Goal: Navigation & Orientation: Find specific page/section

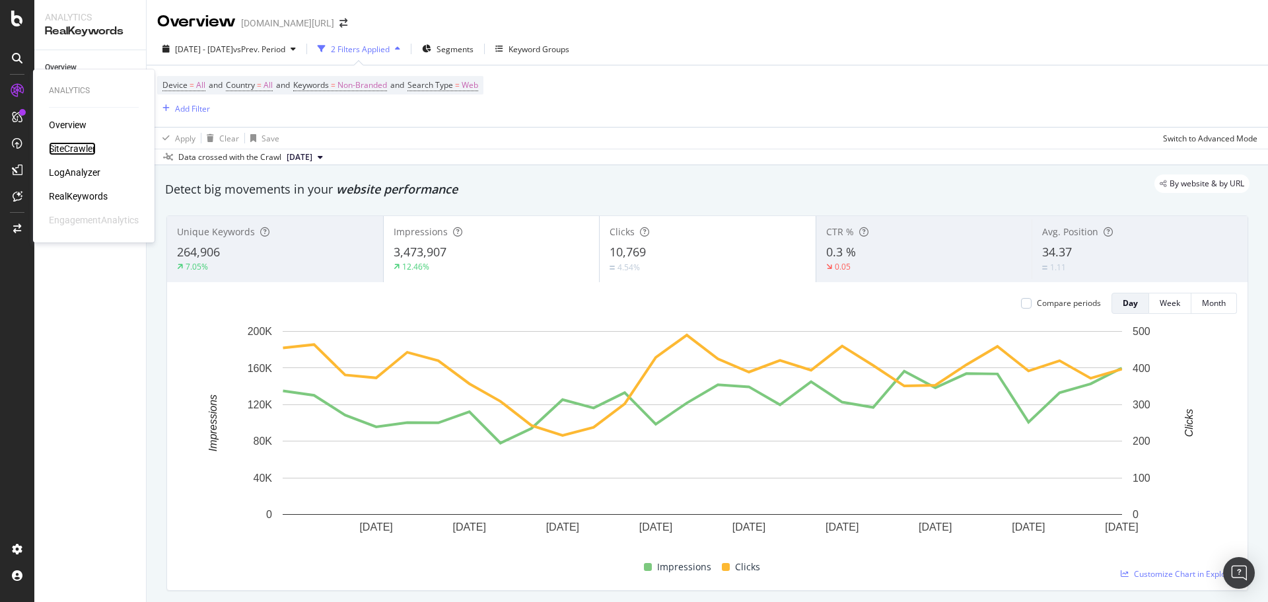
click at [77, 143] on div "SiteCrawler" at bounding box center [72, 148] width 47 height 13
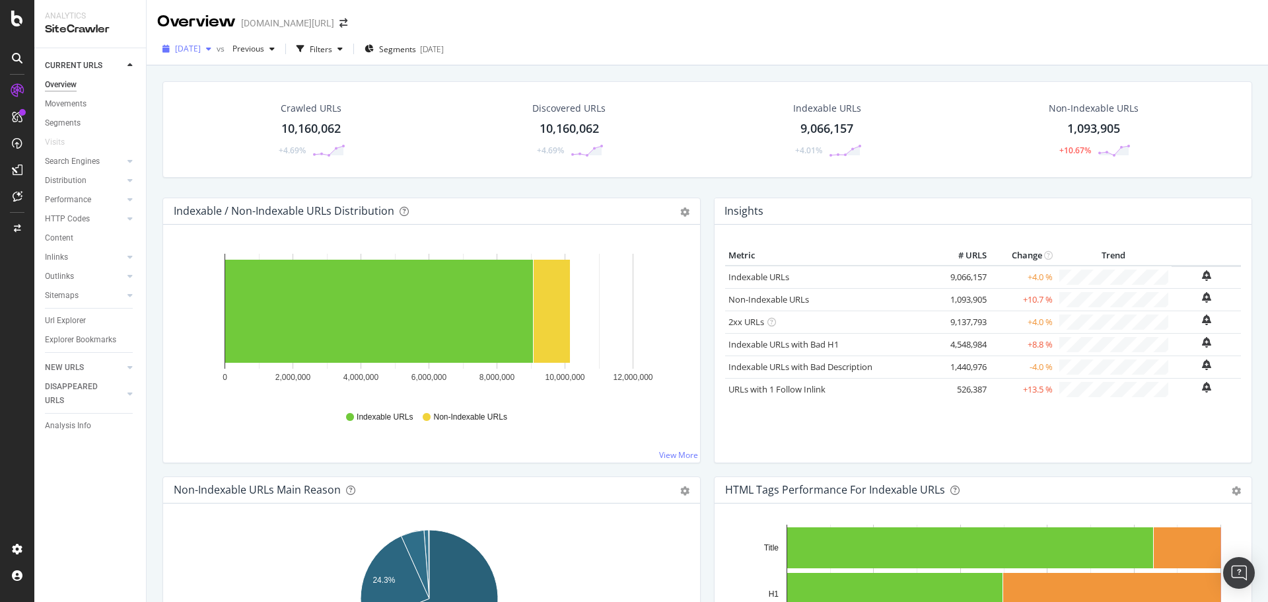
click at [201, 53] on span "[DATE]" at bounding box center [188, 48] width 26 height 11
click at [731, 46] on div "[DATE] vs Previous Filters Segments [DATE]" at bounding box center [707, 51] width 1121 height 26
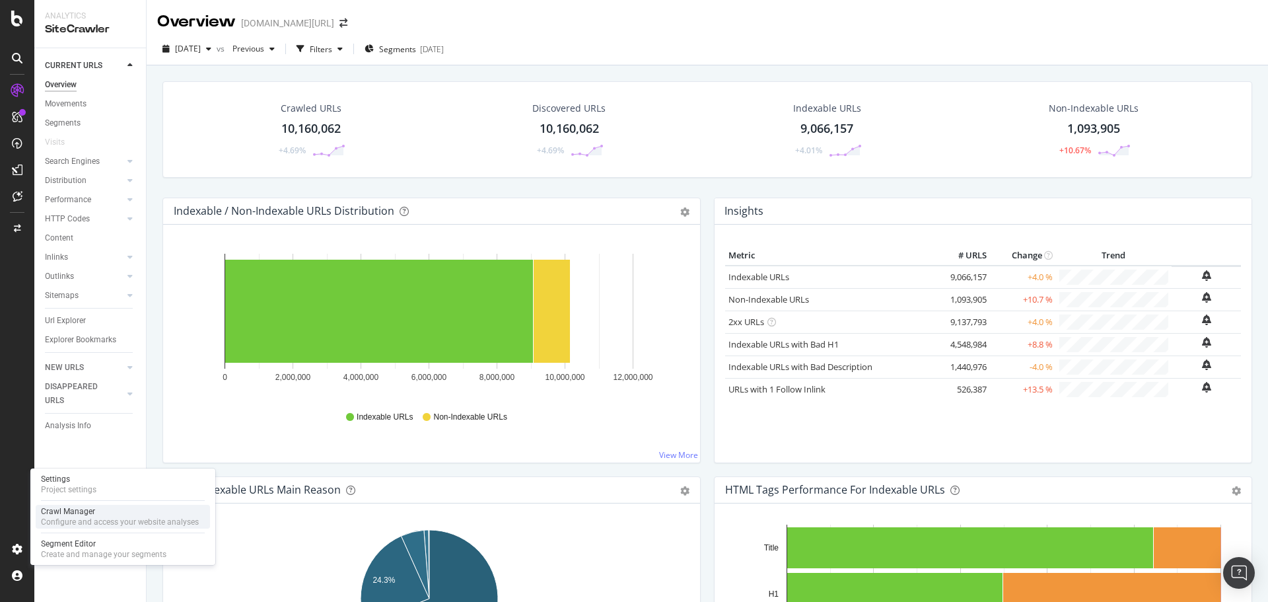
click at [73, 518] on div "Configure and access your website analyses" at bounding box center [120, 521] width 158 height 11
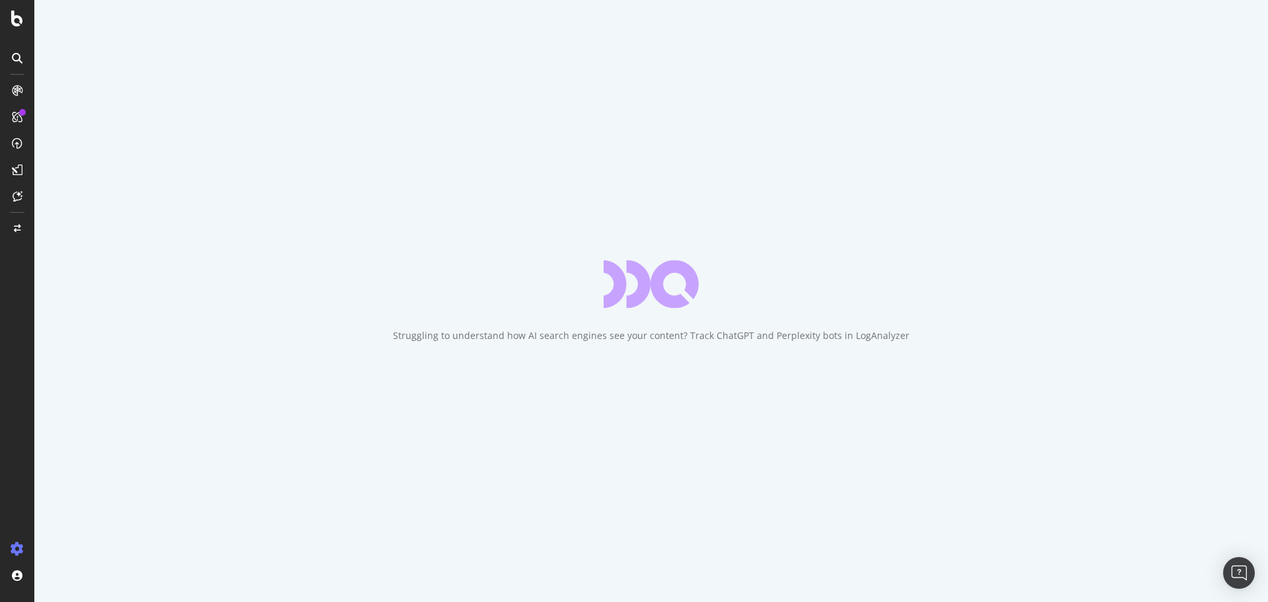
click at [976, 144] on div "Struggling to understand how AI search engines see your content? Track ChatGPT …" at bounding box center [650, 301] width 1233 height 602
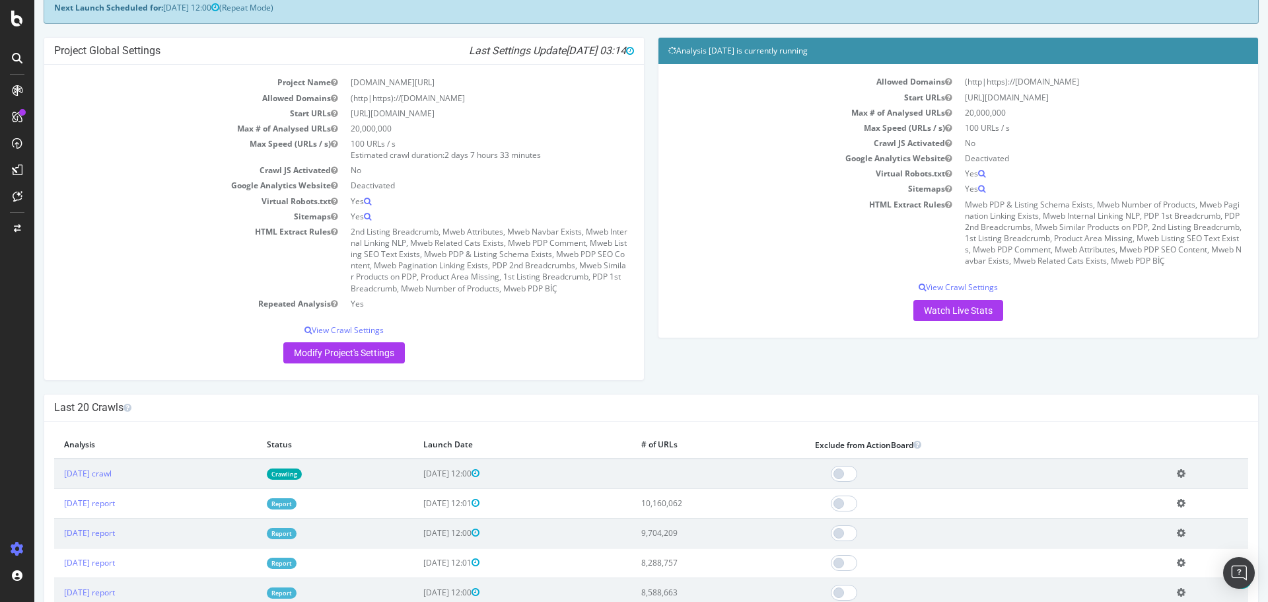
scroll to position [51, 0]
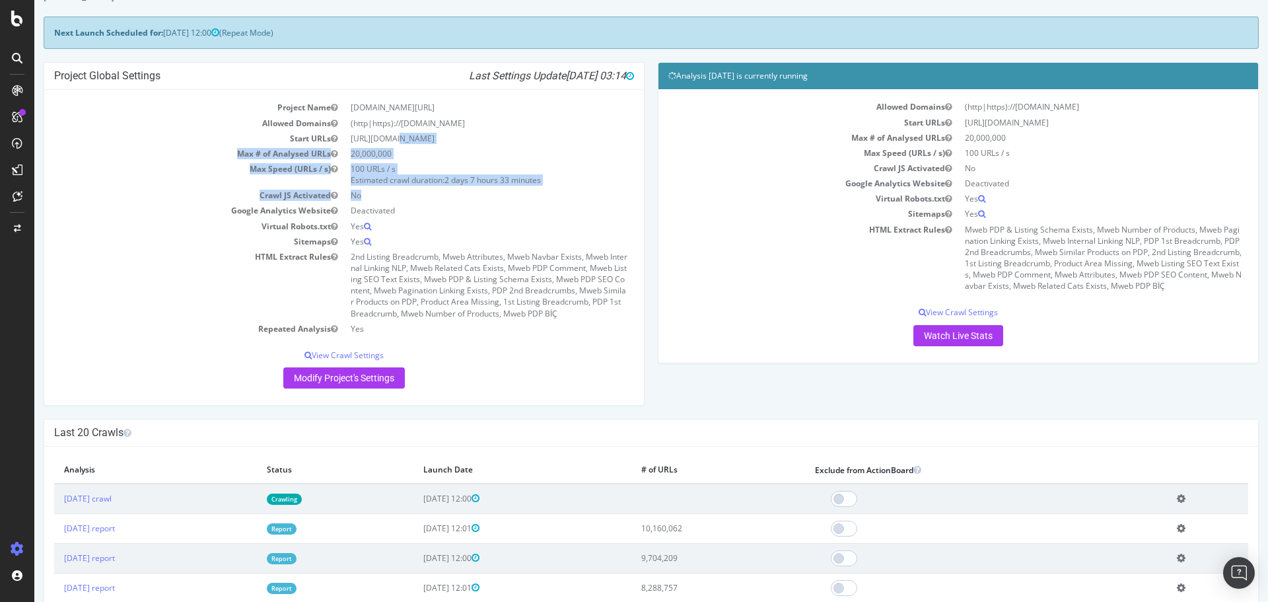
drag, startPoint x: 359, startPoint y: 134, endPoint x: 531, endPoint y: 198, distance: 183.2
click at [531, 198] on tbody "Project Name [DOMAIN_NAME][URL] Allowed Domains (http|https)://[DOMAIN_NAME] St…" at bounding box center [344, 218] width 580 height 236
click at [535, 197] on td "No" at bounding box center [489, 195] width 290 height 15
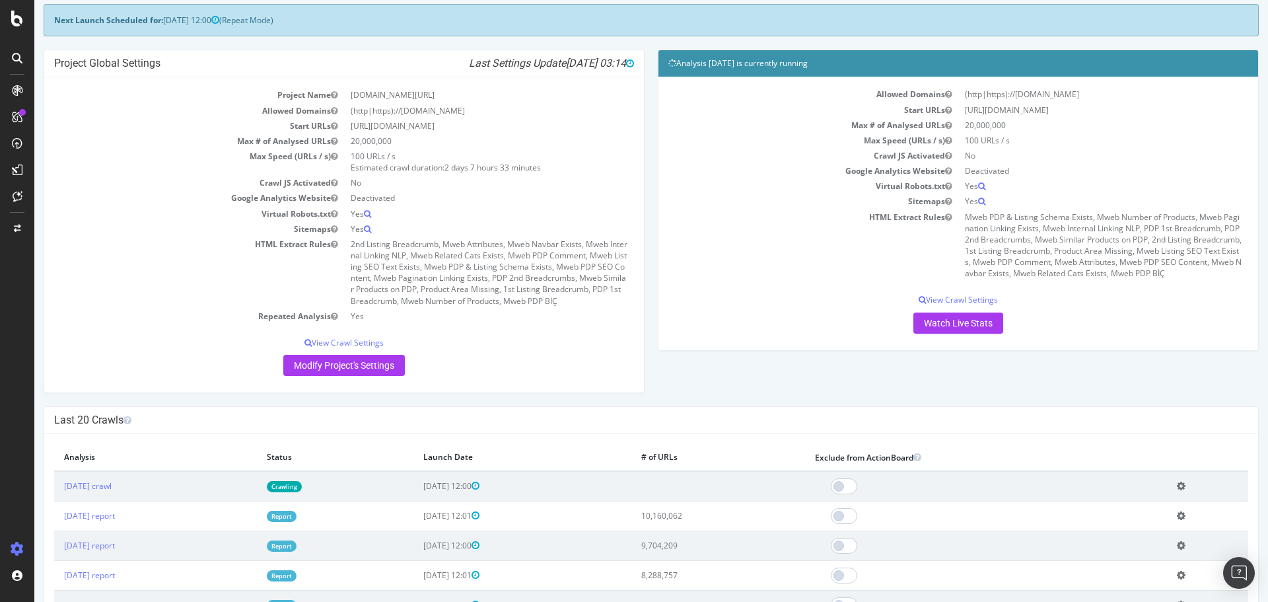
scroll to position [77, 0]
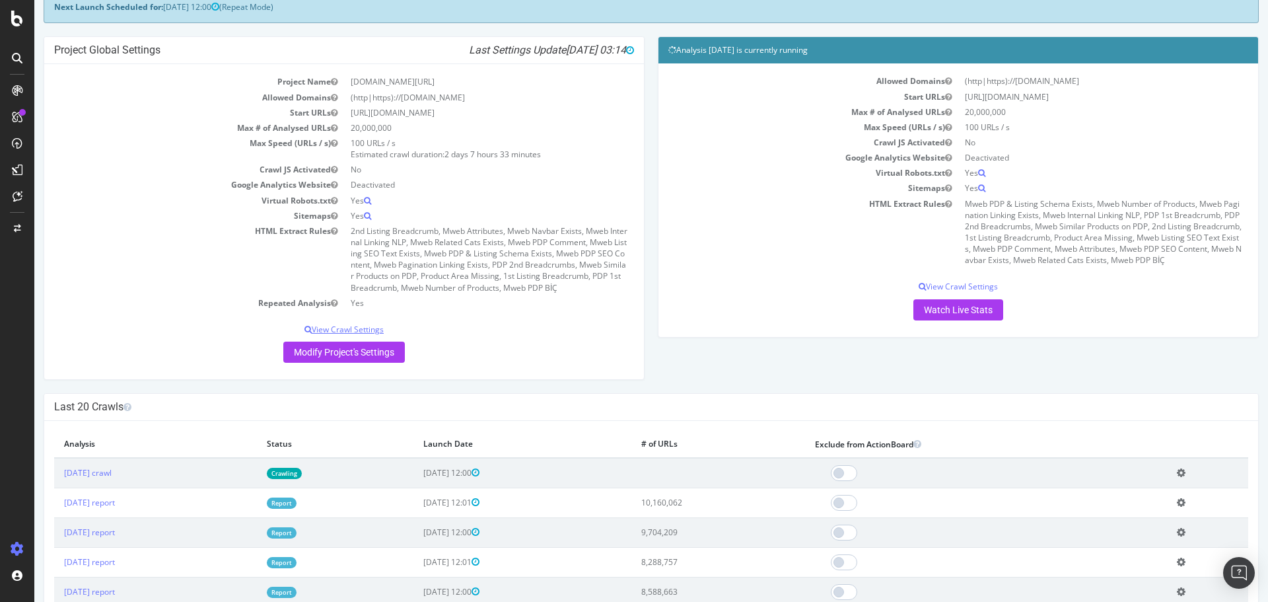
click at [361, 330] on p "View Crawl Settings" at bounding box center [344, 329] width 580 height 11
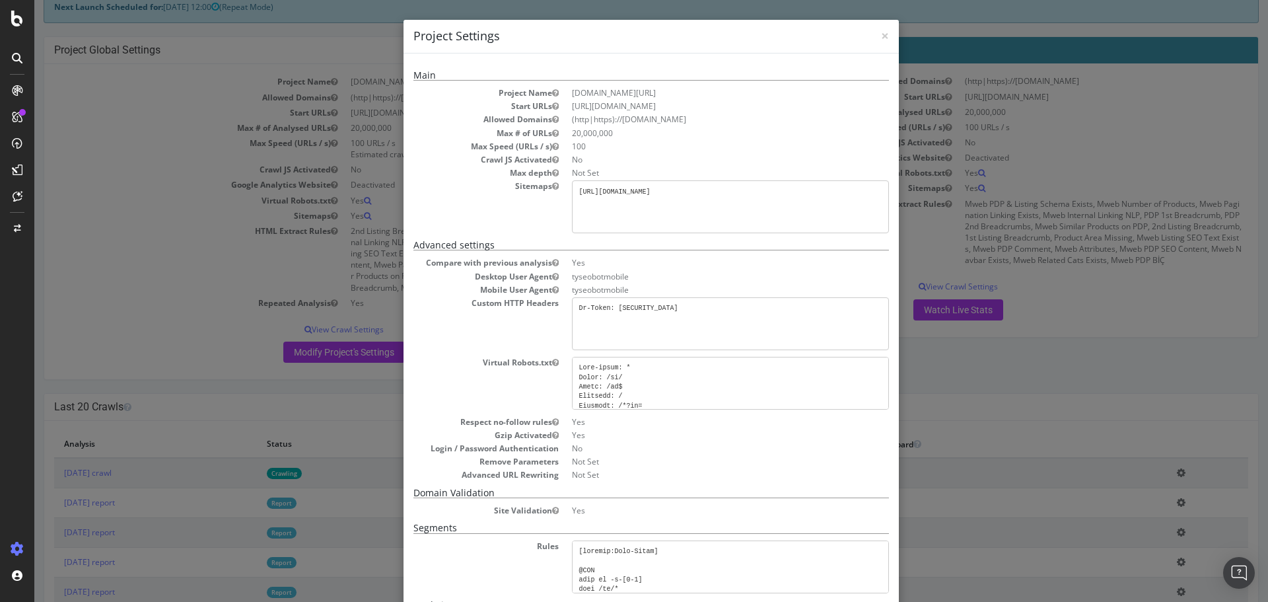
click at [984, 184] on div "× Close Project Settings Main Project Name [DOMAIN_NAME][URL] Start URLs [URL][…" at bounding box center [650, 301] width 1233 height 602
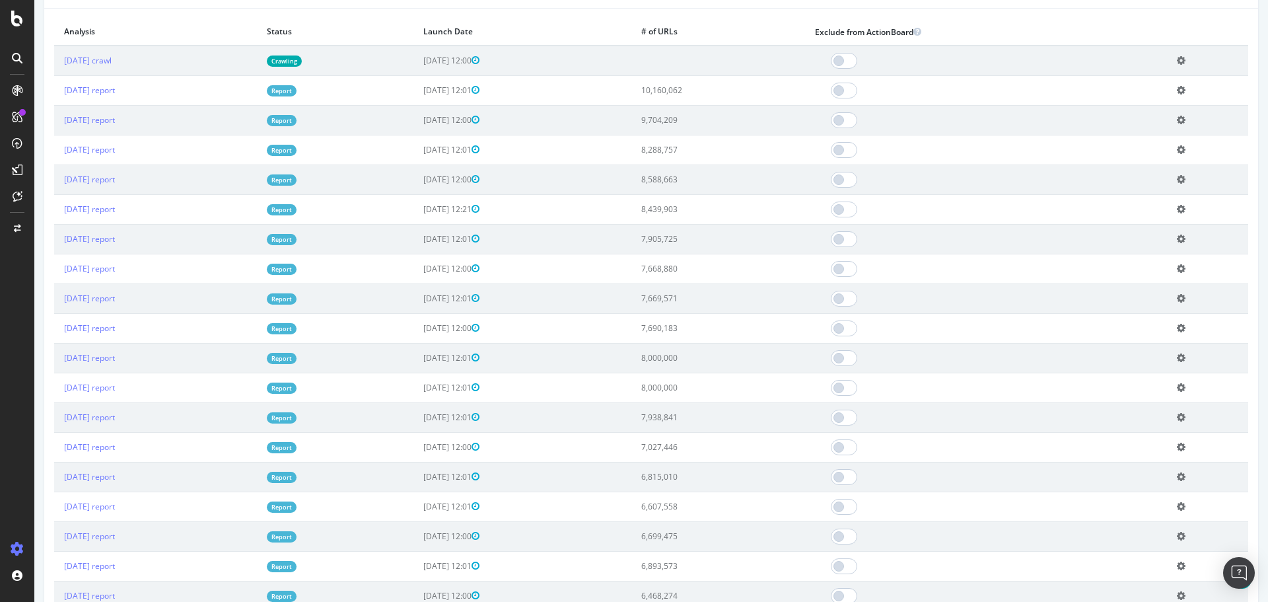
scroll to position [261, 0]
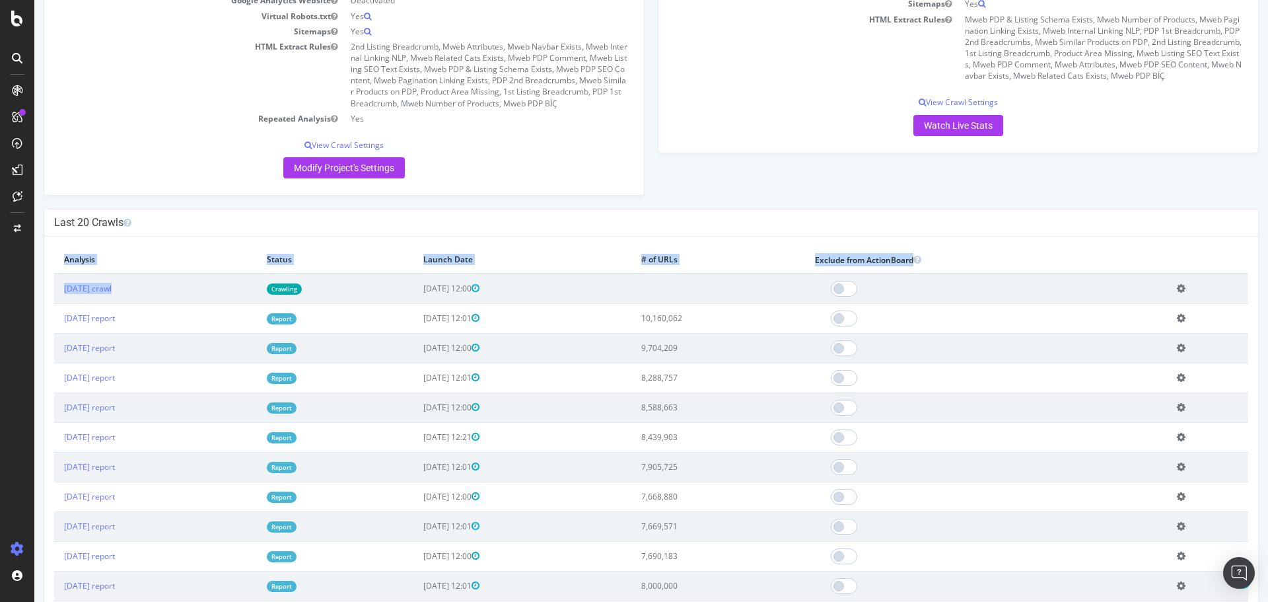
drag, startPoint x: 69, startPoint y: 252, endPoint x: 376, endPoint y: 272, distance: 307.0
click at [369, 275] on table "Analysis Status Launch Date # of URLs Exclude from ActionBoard [DATE] crawl Cra…" at bounding box center [651, 571] width 1194 height 651
click at [419, 240] on div "× Close Delete Analysis ? Are you sure you want to delete the analysis "[DATE]"…" at bounding box center [651, 578] width 1214 height 684
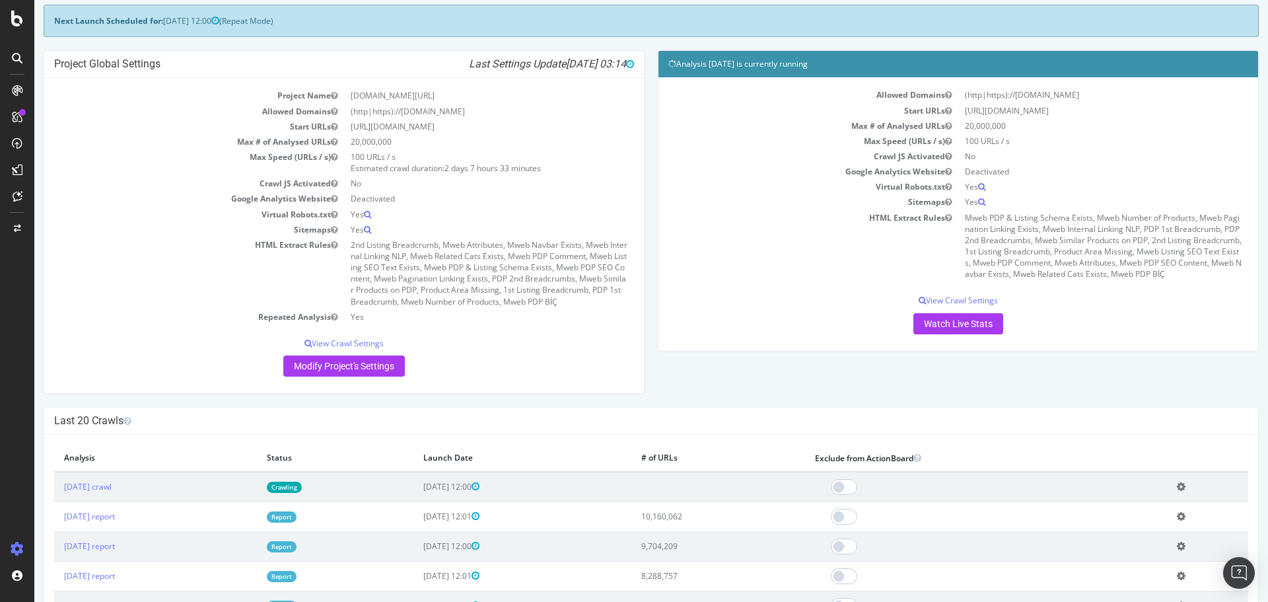
scroll to position [127, 0]
